Goal: Information Seeking & Learning: Learn about a topic

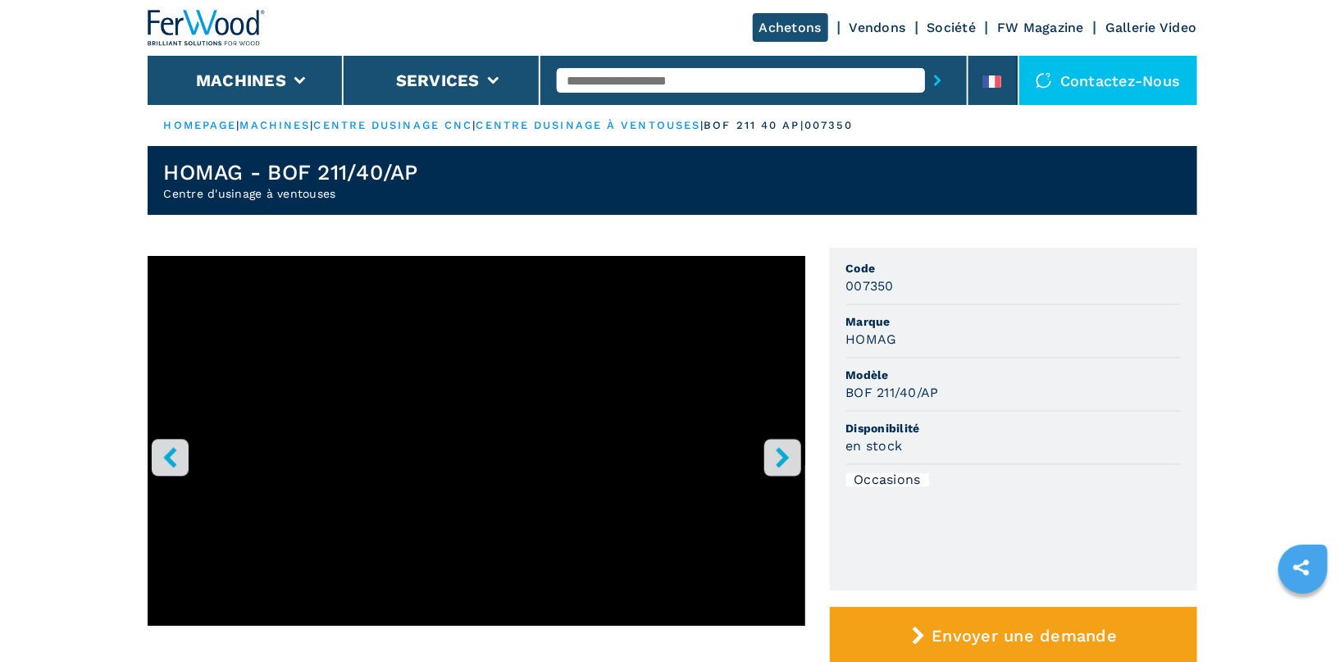
click at [785, 460] on icon "right-button" at bounding box center [782, 457] width 20 height 20
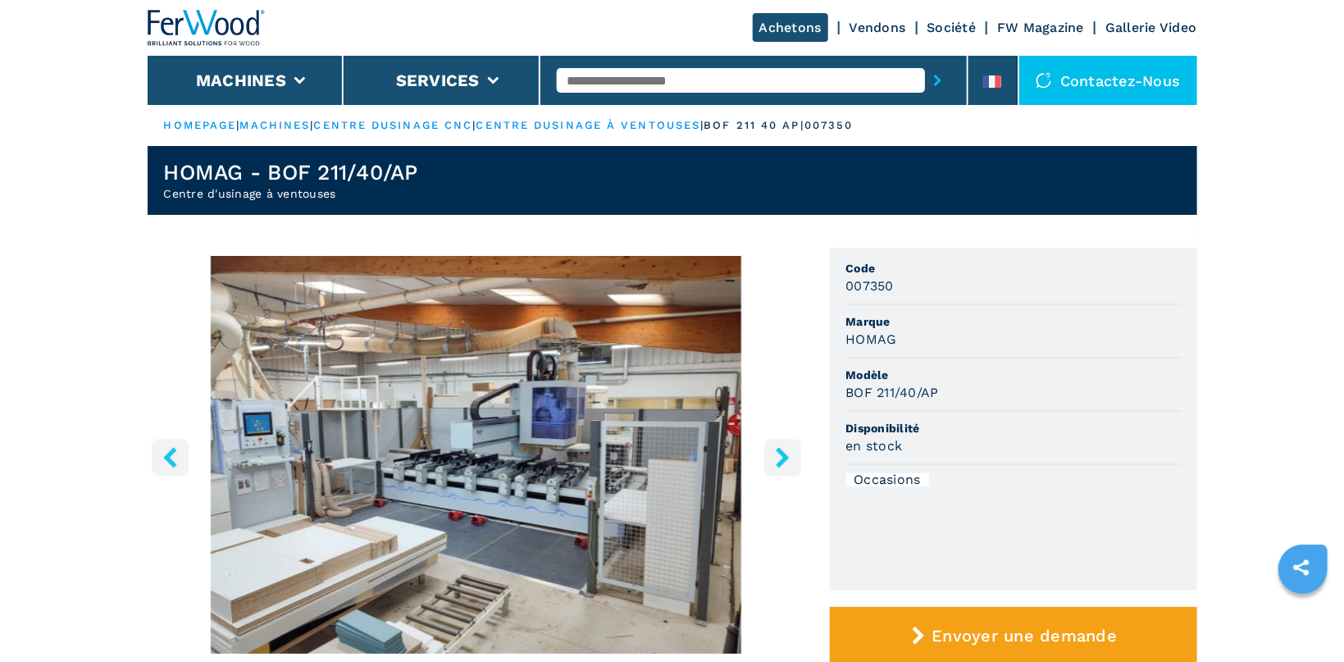
click at [783, 460] on icon "right-button" at bounding box center [782, 457] width 13 height 20
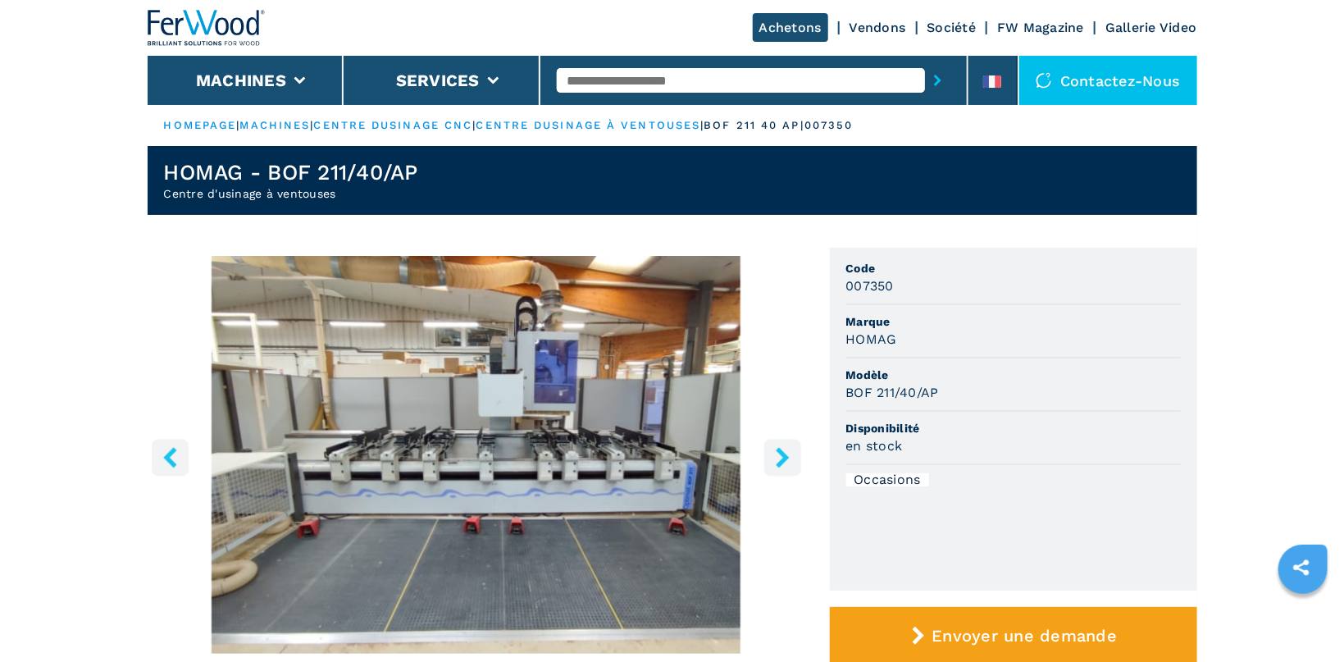
click at [783, 460] on icon "right-button" at bounding box center [782, 457] width 13 height 20
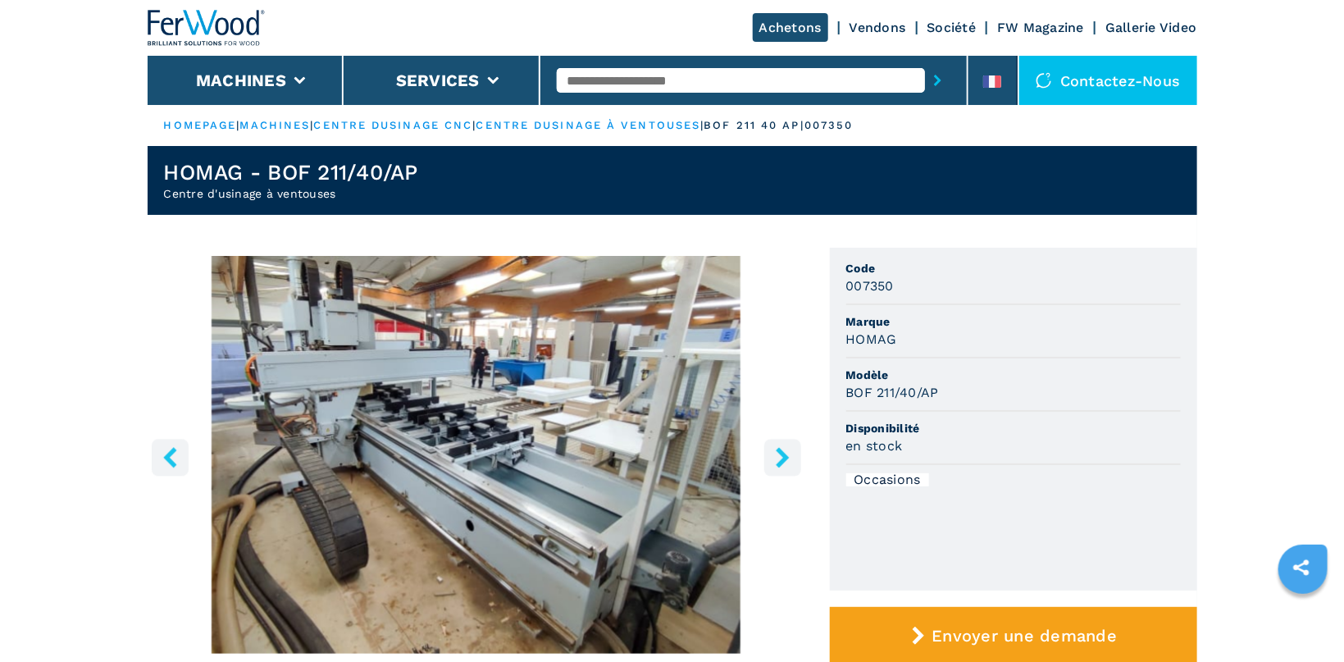
click at [783, 460] on icon "right-button" at bounding box center [782, 457] width 13 height 20
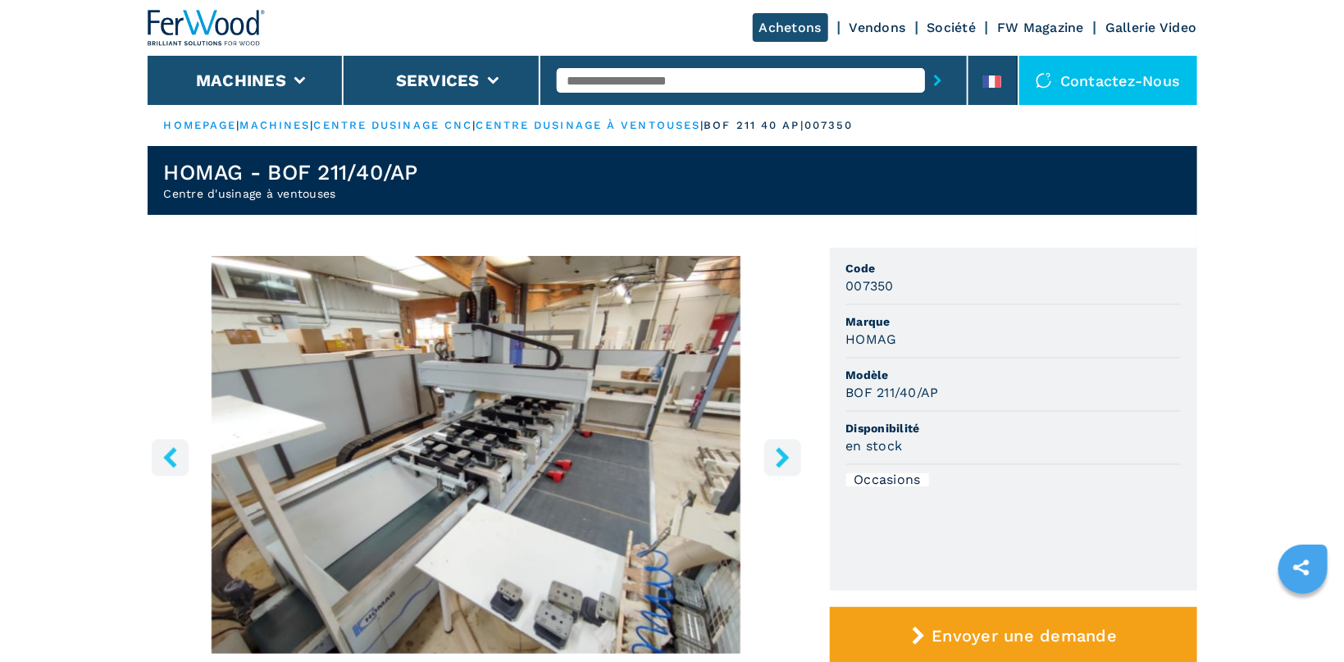
click at [783, 460] on icon "right-button" at bounding box center [782, 457] width 13 height 20
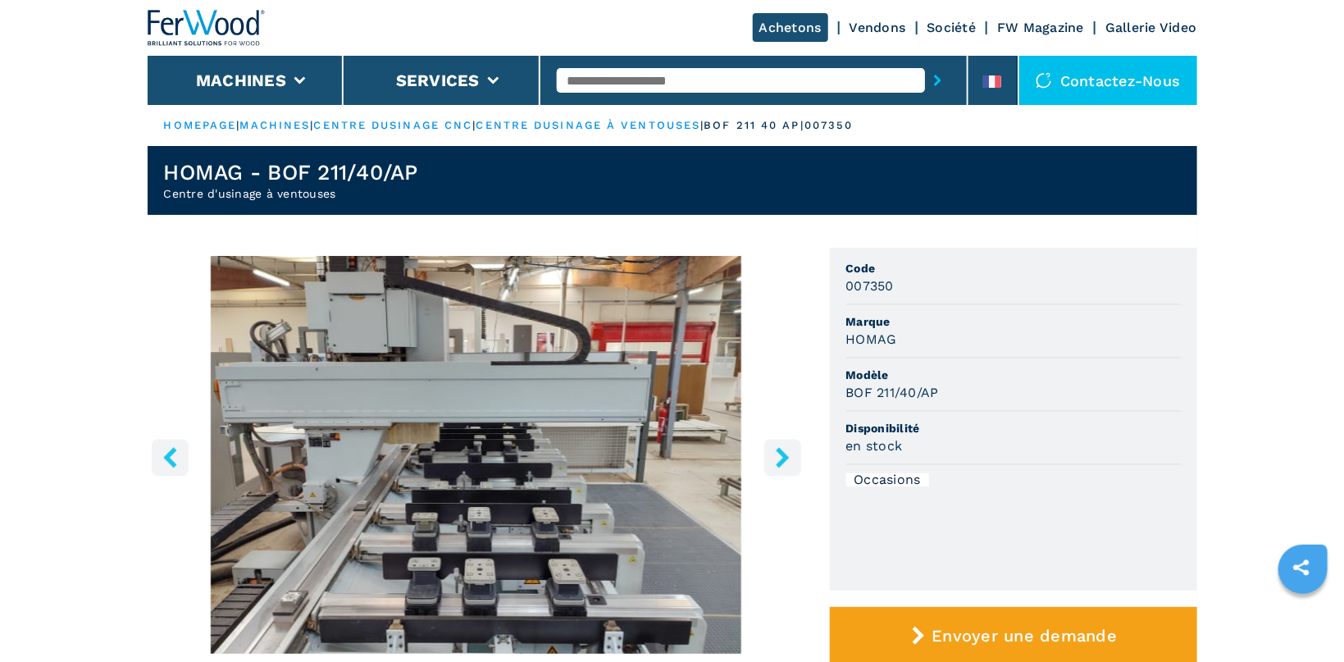
click at [783, 460] on icon "right-button" at bounding box center [782, 457] width 13 height 20
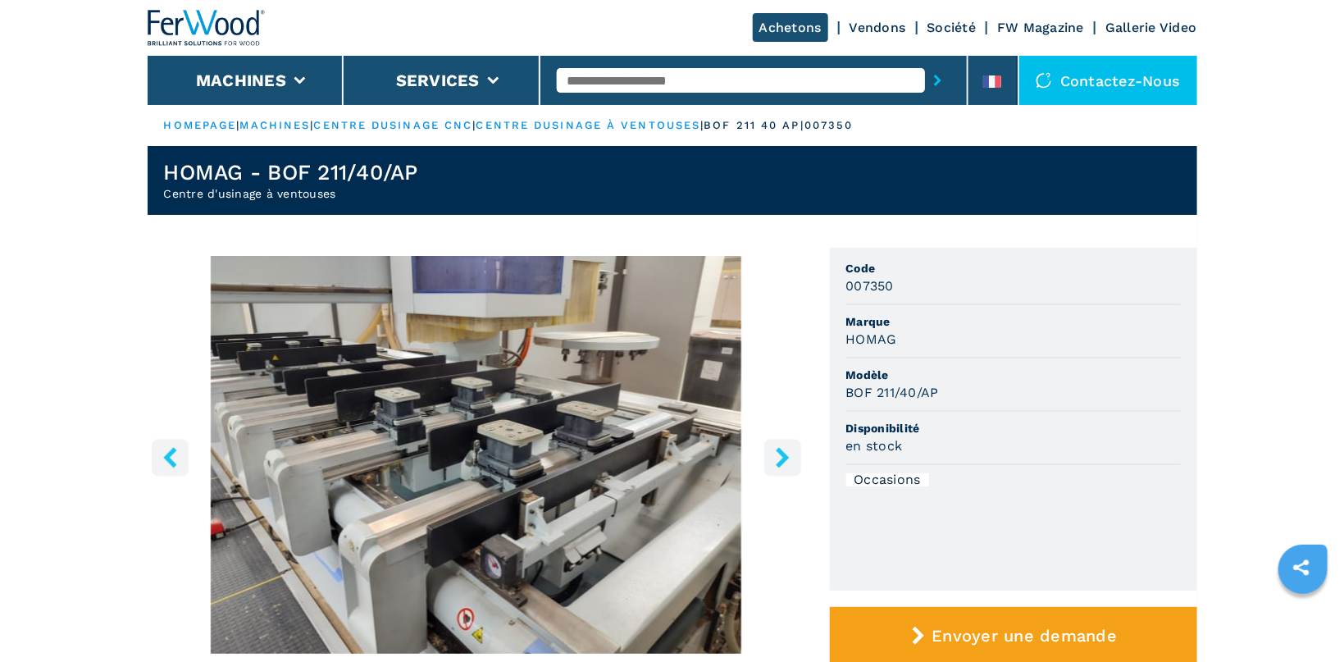
click at [783, 460] on icon "right-button" at bounding box center [782, 457] width 13 height 20
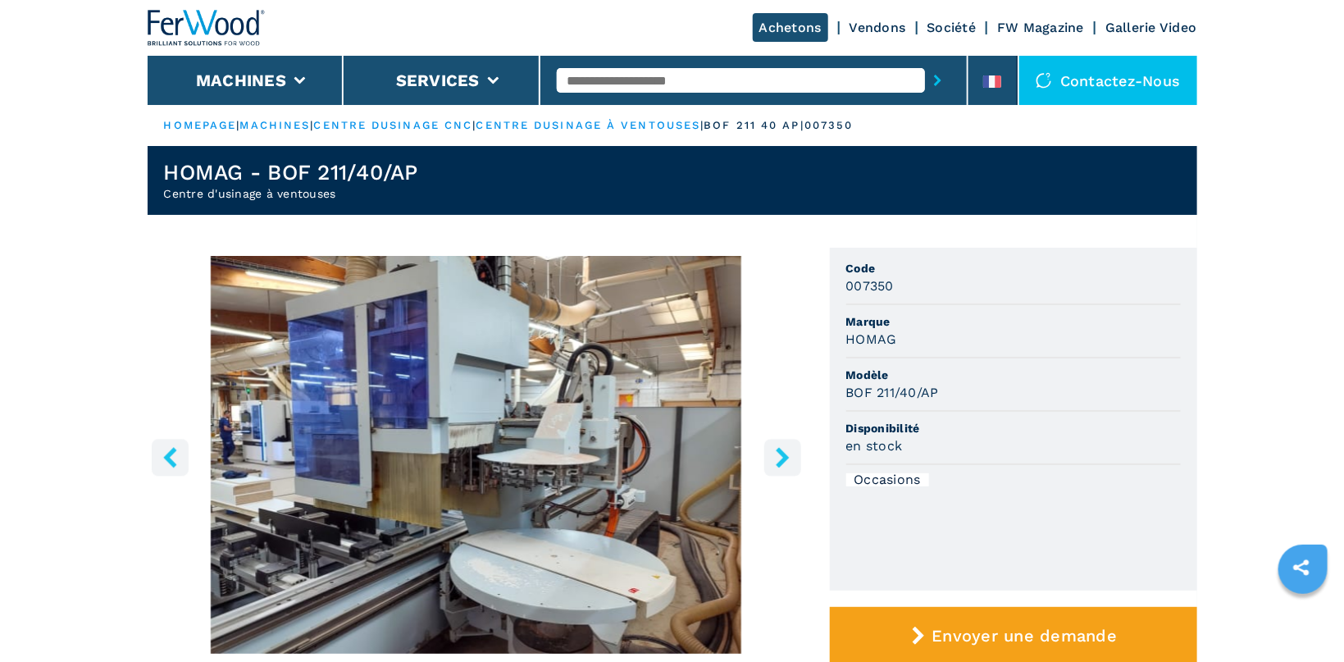
click at [783, 460] on icon "right-button" at bounding box center [782, 457] width 13 height 20
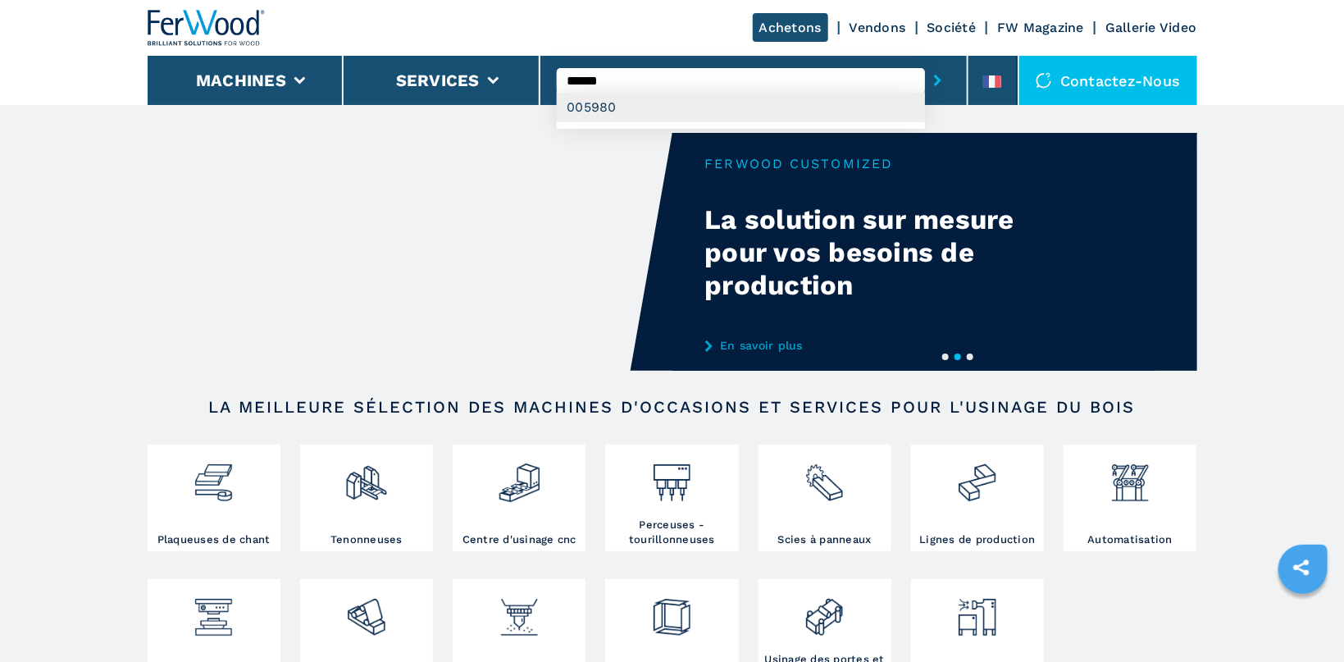
type input "******"
click at [579, 111] on div "005980" at bounding box center [741, 108] width 368 height 30
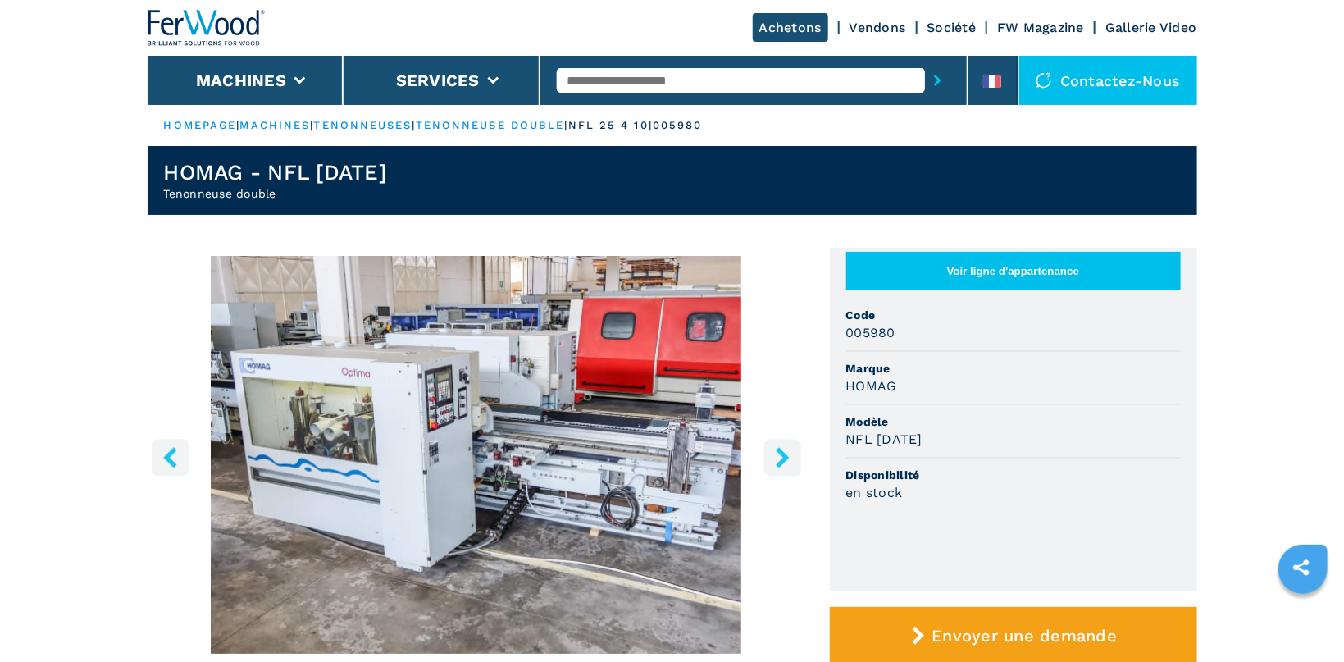
click at [772, 458] on button "right-button" at bounding box center [782, 457] width 37 height 37
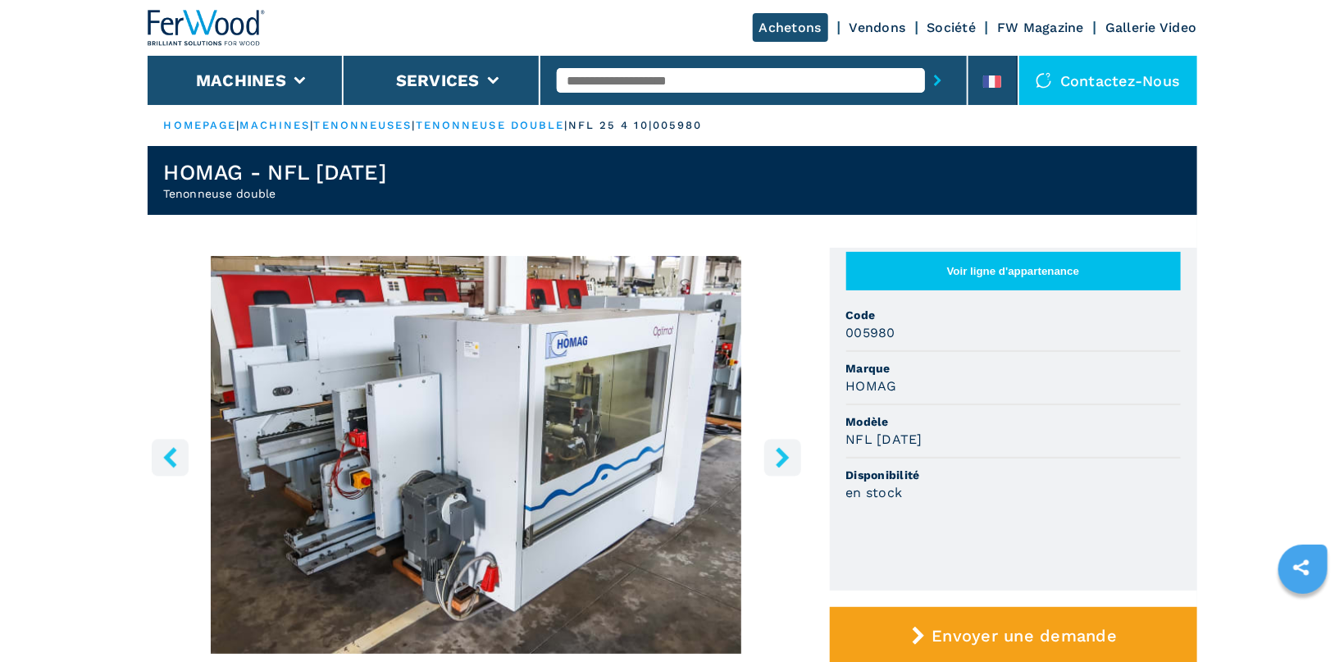
click at [772, 458] on button "right-button" at bounding box center [782, 457] width 37 height 37
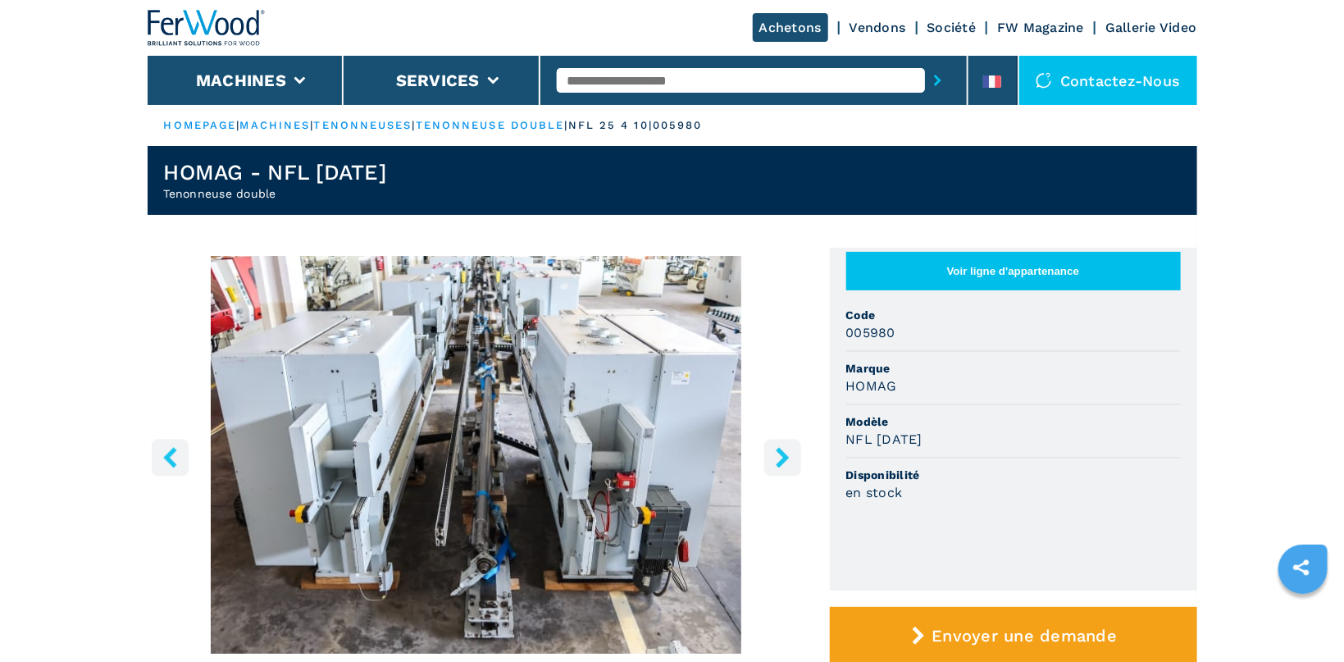
click at [772, 458] on button "right-button" at bounding box center [782, 457] width 37 height 37
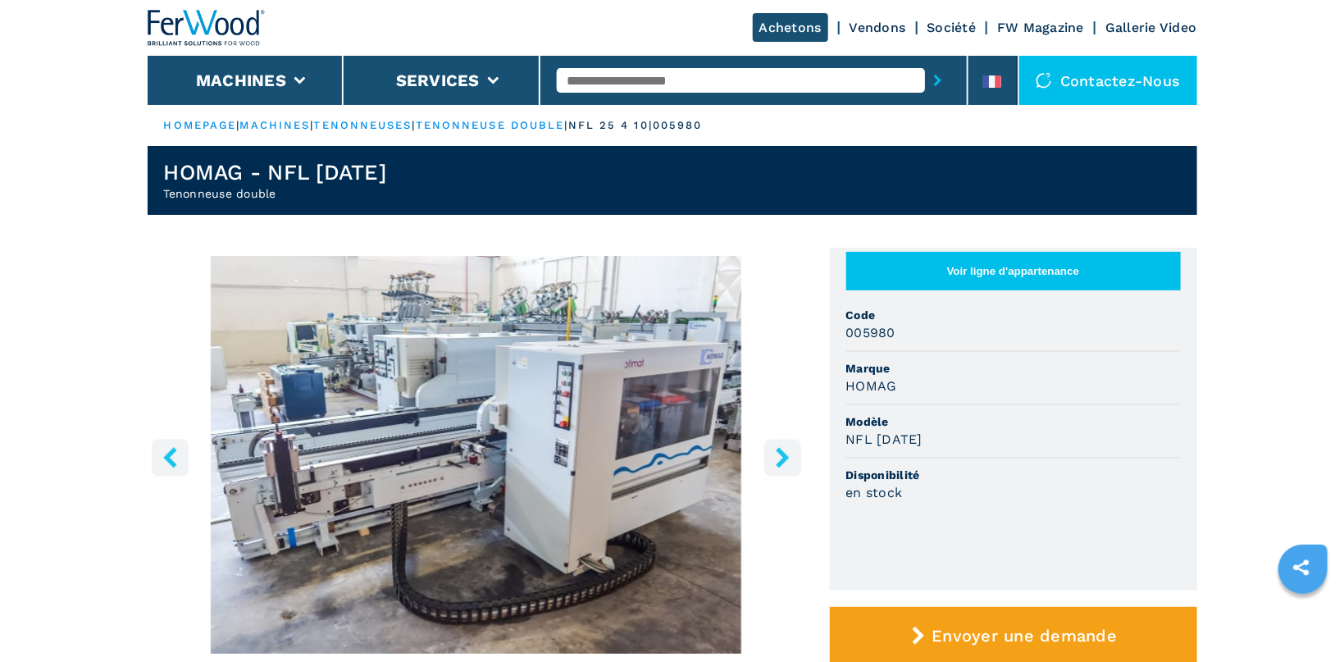
click at [772, 458] on button "right-button" at bounding box center [782, 457] width 37 height 37
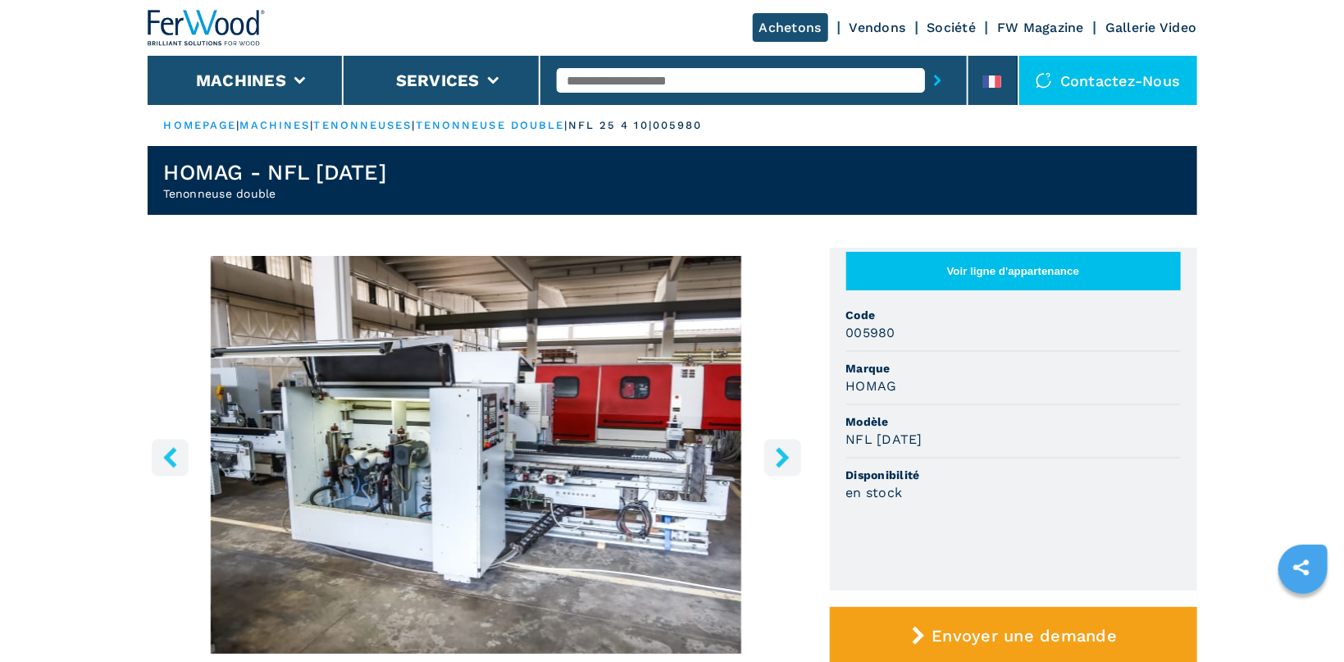
click at [412, 449] on img "Go to Slide 5" at bounding box center [477, 455] width 658 height 398
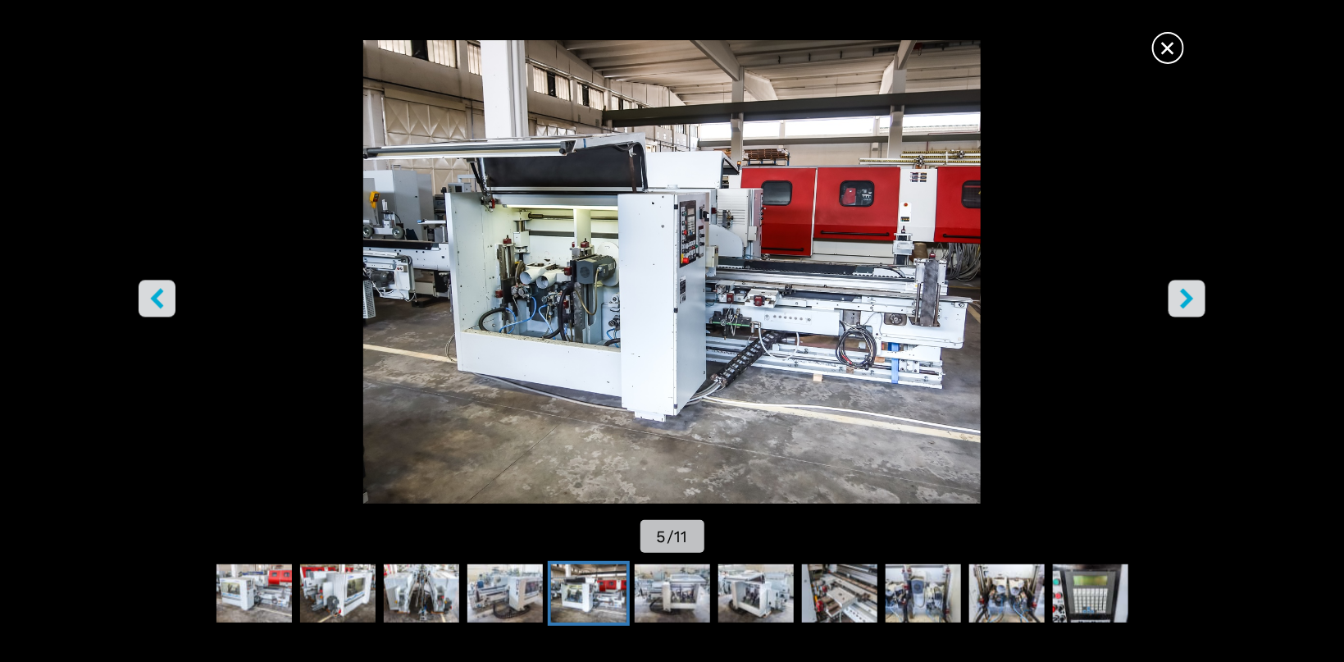
click at [1182, 302] on icon "right-button" at bounding box center [1186, 298] width 20 height 20
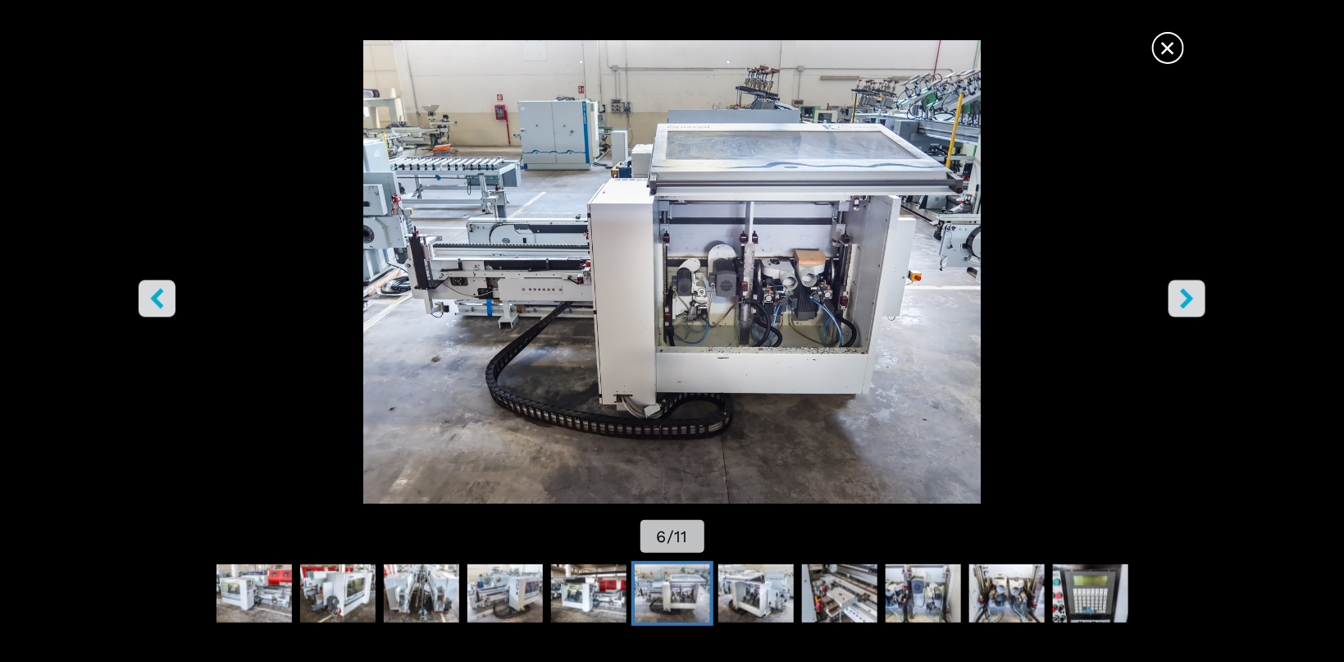
click at [1182, 302] on icon "right-button" at bounding box center [1186, 298] width 20 height 20
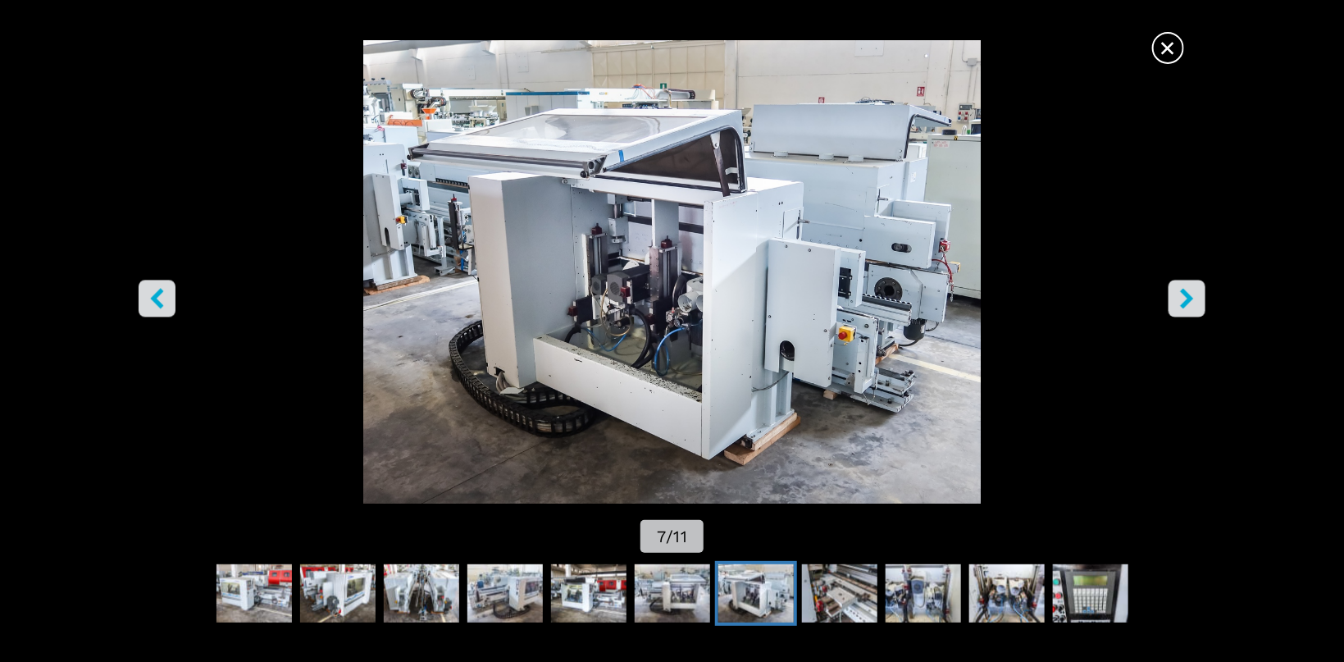
click at [163, 295] on icon "left-button" at bounding box center [157, 298] width 20 height 20
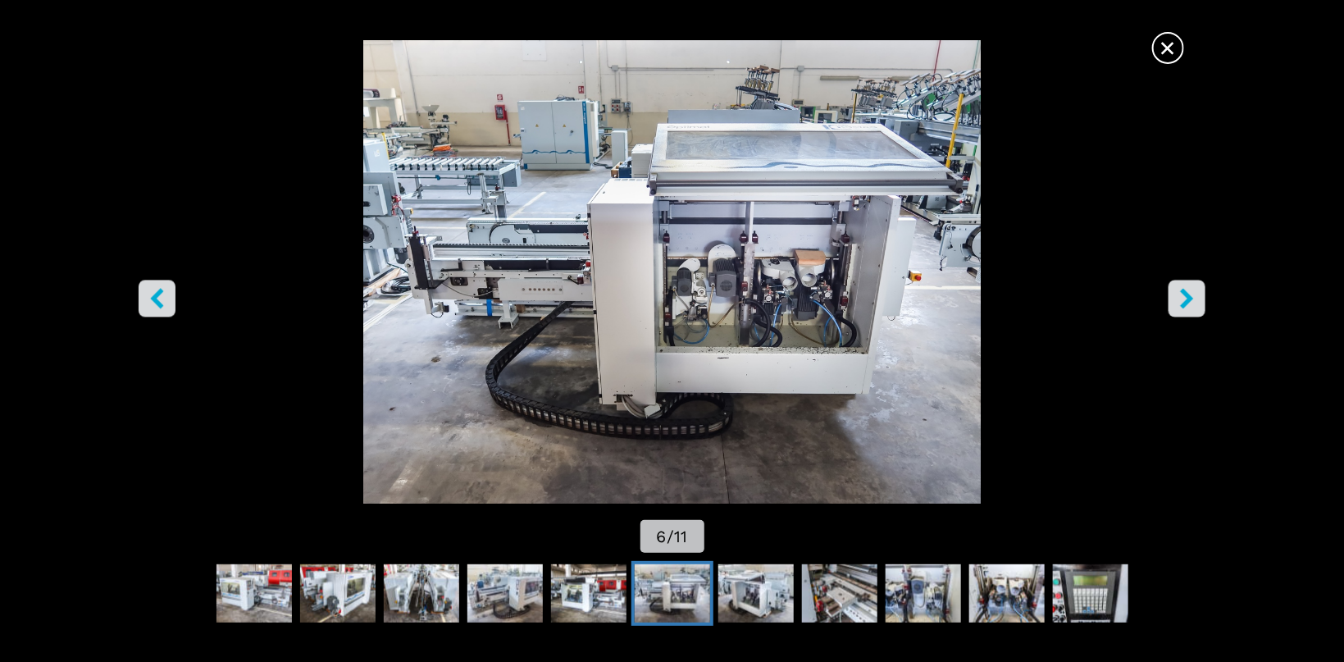
click at [1162, 41] on span "×" at bounding box center [1168, 44] width 29 height 29
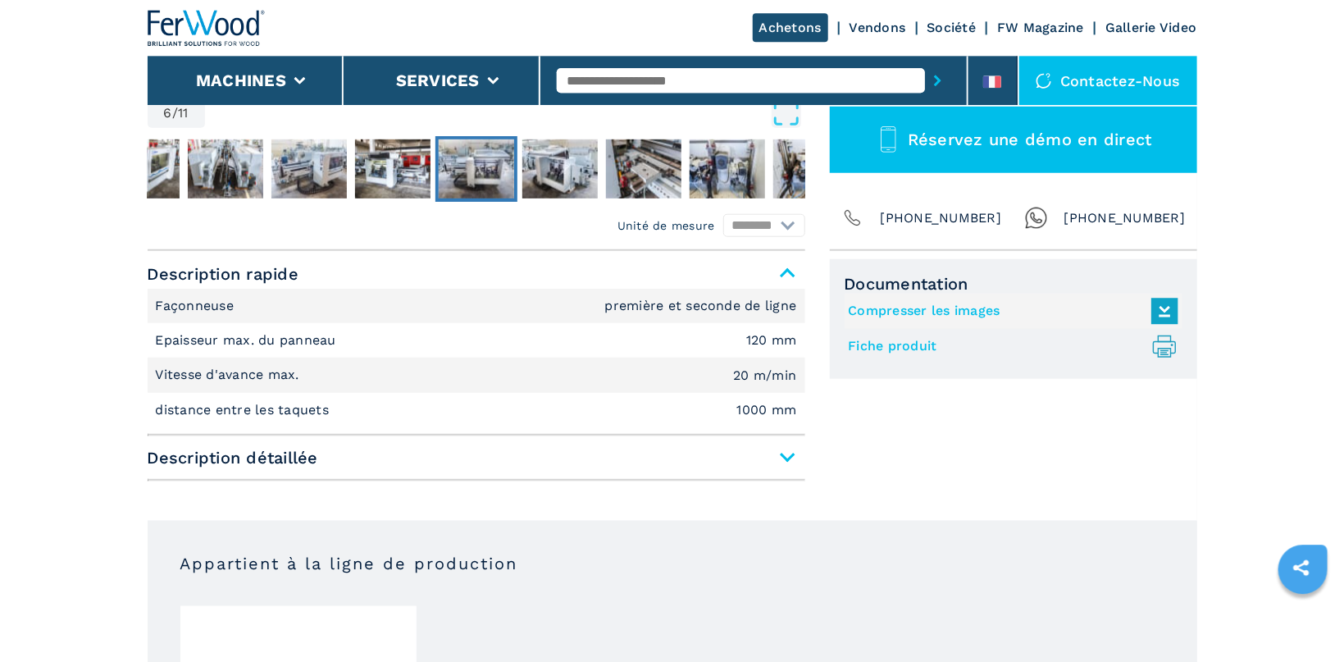
scroll to position [521, 0]
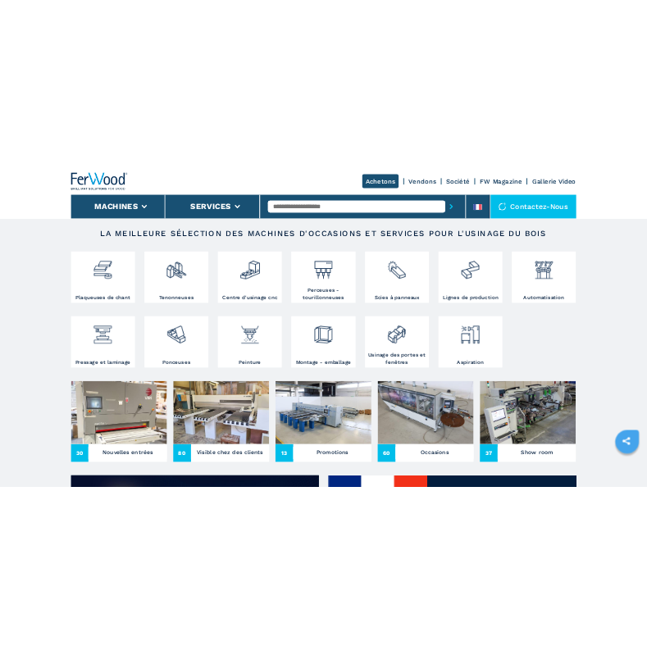
scroll to position [348, 0]
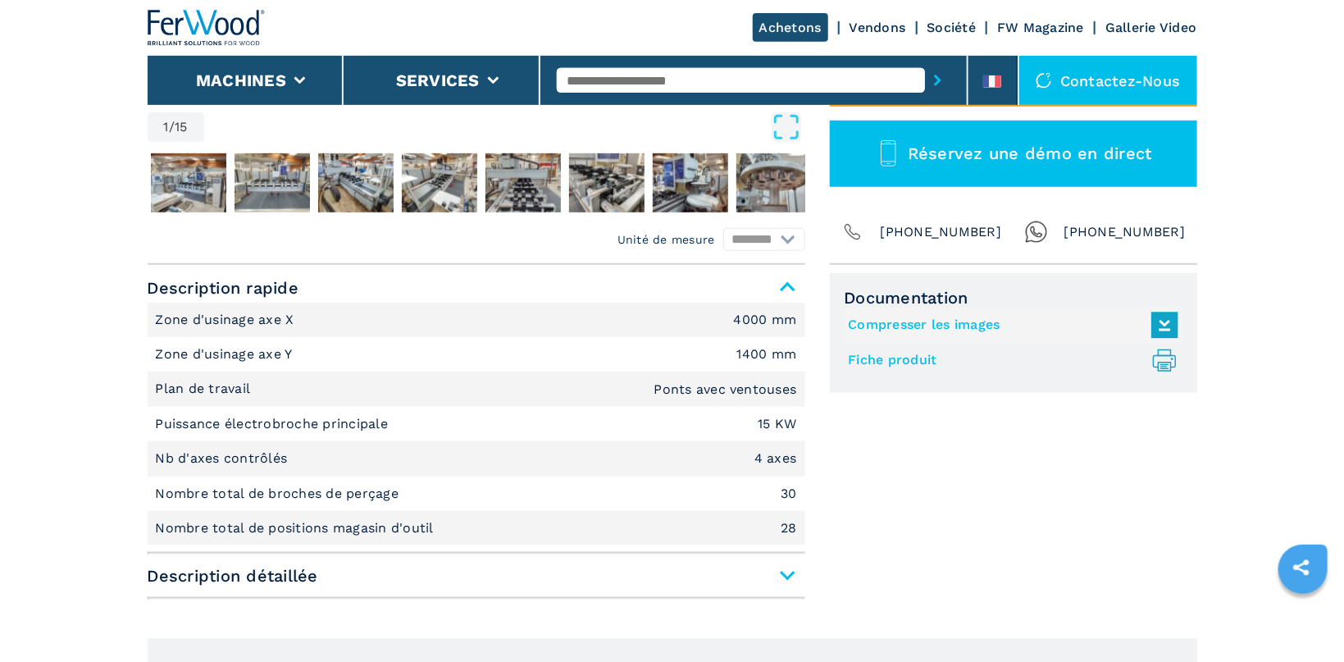
scroll to position [608, 0]
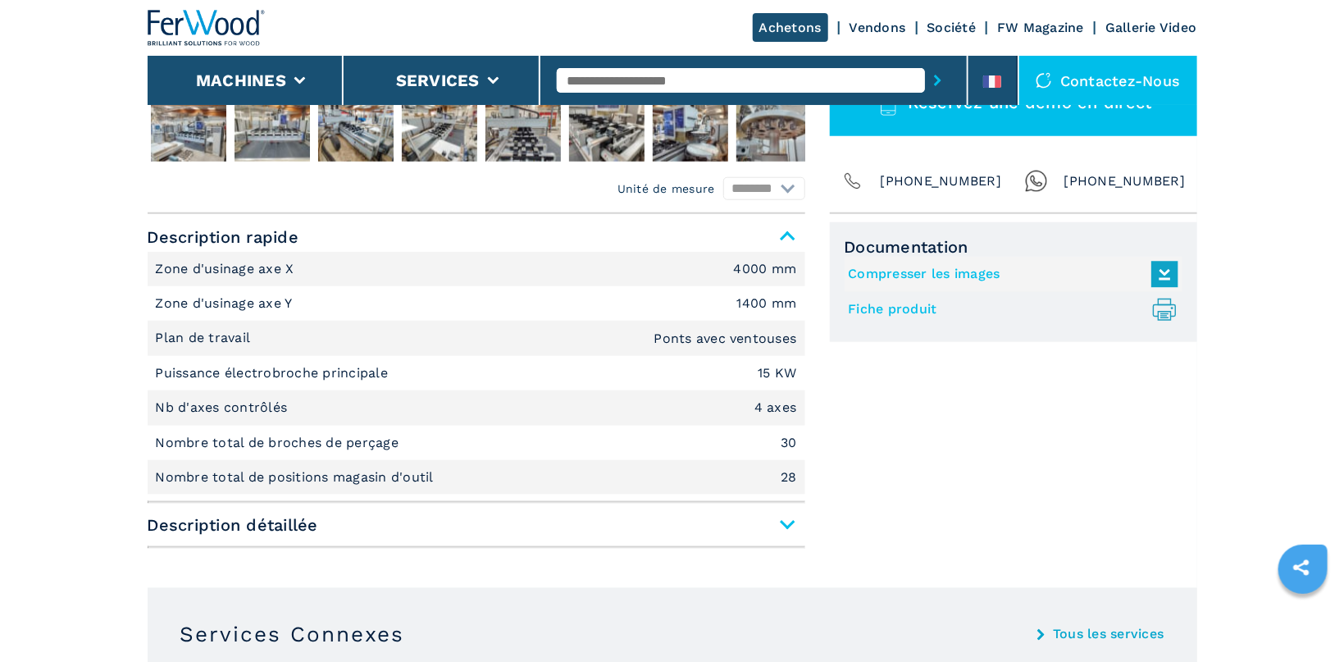
click at [794, 525] on span "Description détaillée" at bounding box center [477, 525] width 658 height 30
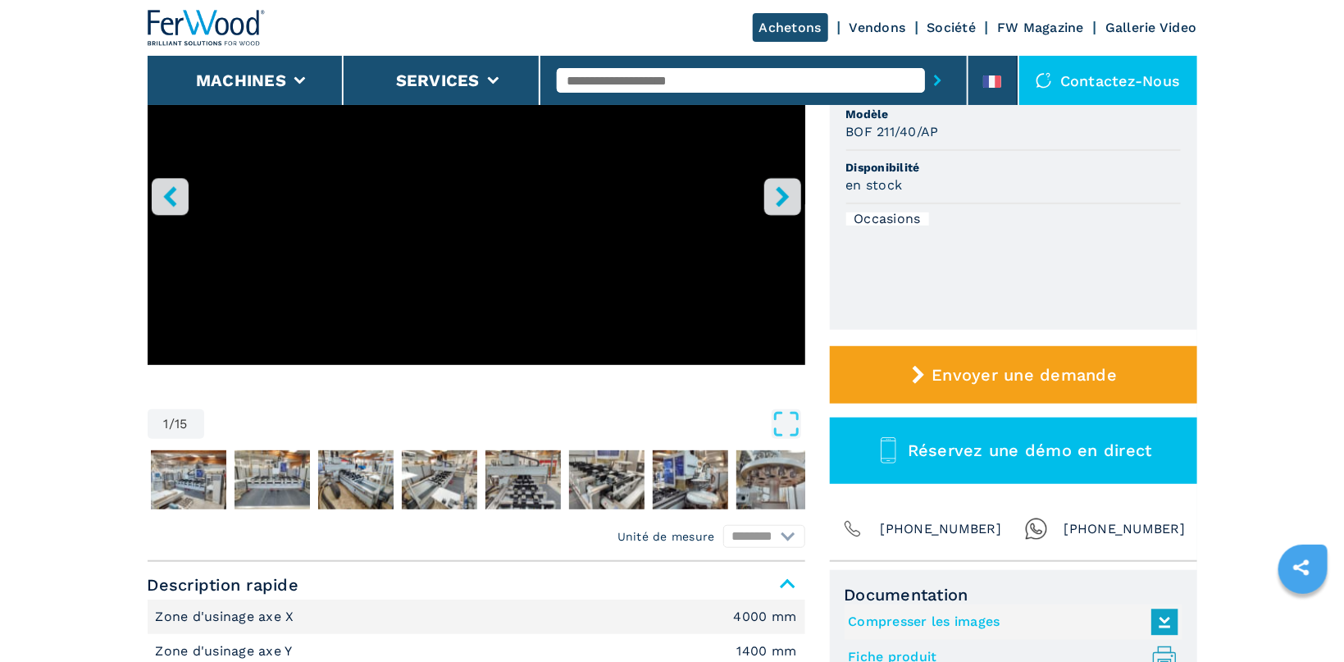
scroll to position [0, 0]
